Goal: Task Accomplishment & Management: Manage account settings

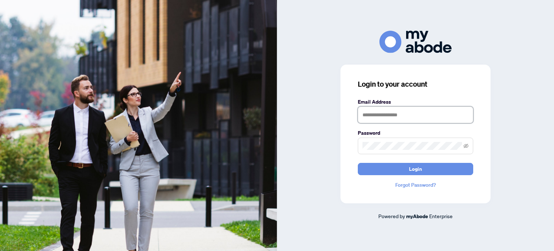
click at [435, 122] on input "text" at bounding box center [415, 114] width 115 height 17
type input "**********"
click at [358, 163] on button "Login" at bounding box center [415, 169] width 115 height 12
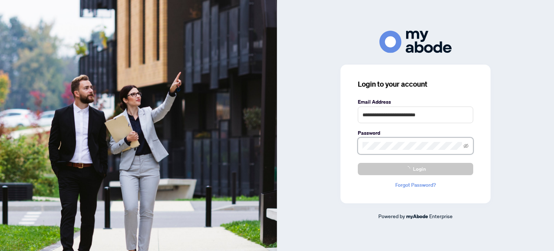
click at [358, 163] on button "Login" at bounding box center [415, 169] width 115 height 12
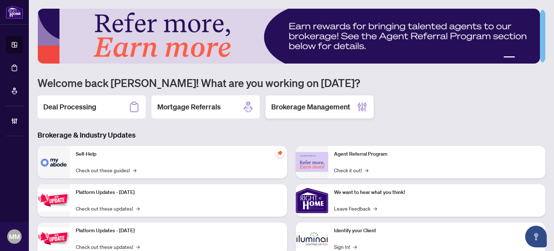
click at [306, 115] on div "Brokerage Management" at bounding box center [320, 106] width 108 height 23
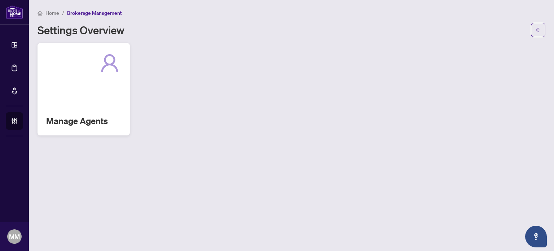
click at [88, 82] on div "Manage Agents" at bounding box center [84, 89] width 92 height 92
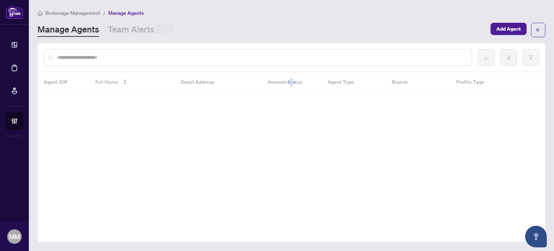
click at [135, 56] on input "text" at bounding box center [261, 57] width 409 height 8
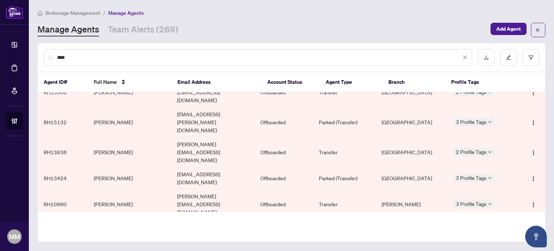
scroll to position [231, 0]
type input "****"
click at [141, 30] on link "Team Alerts (269)" at bounding box center [143, 29] width 70 height 13
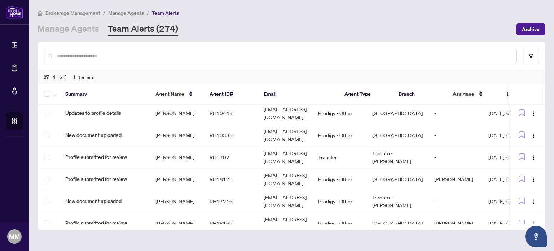
scroll to position [247, 0]
click at [91, 31] on link "Manage Agents" at bounding box center [69, 29] width 62 height 13
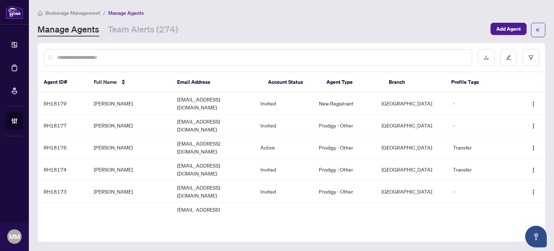
click at [261, 60] on input "text" at bounding box center [261, 57] width 409 height 8
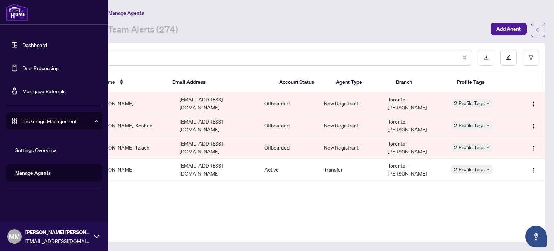
type input "********"
click at [22, 71] on link "Deal Processing" at bounding box center [40, 68] width 36 height 6
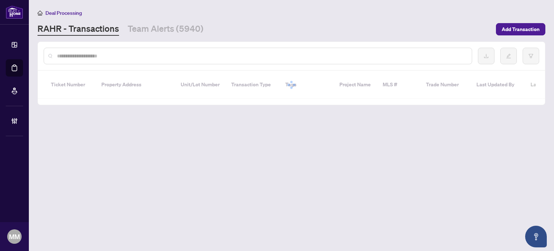
click at [139, 55] on input "text" at bounding box center [261, 56] width 409 height 8
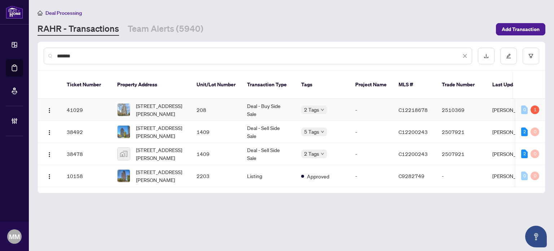
type input "*******"
click at [209, 99] on td "208" at bounding box center [216, 110] width 51 height 22
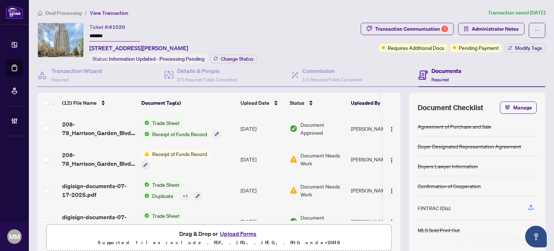
click at [370, 34] on button "Transaction Communication 1" at bounding box center [407, 29] width 93 height 12
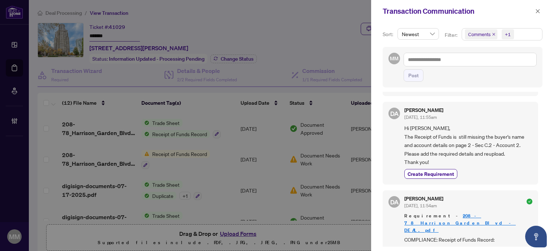
scroll to position [49, 0]
click at [539, 10] on icon "close" at bounding box center [538, 11] width 5 height 5
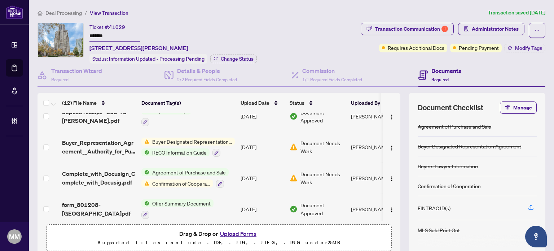
scroll to position [0, 0]
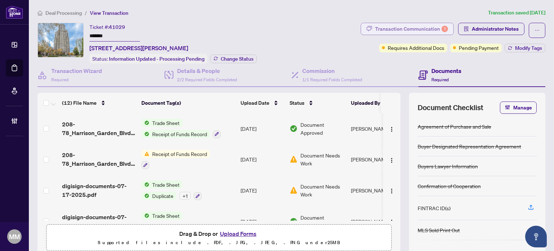
click at [397, 30] on div "Transaction Communication 1" at bounding box center [411, 29] width 73 height 12
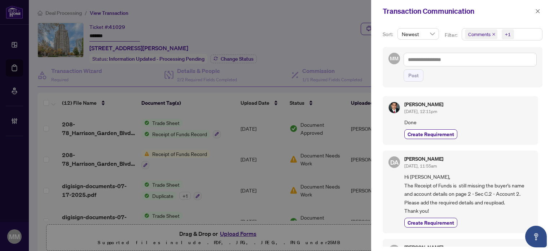
scroll to position [18, 0]
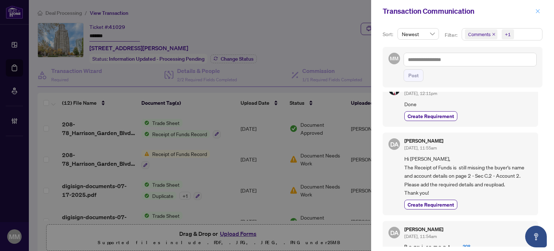
click at [535, 13] on button "button" at bounding box center [537, 11] width 9 height 9
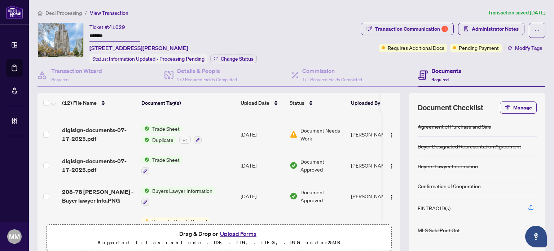
scroll to position [0, 0]
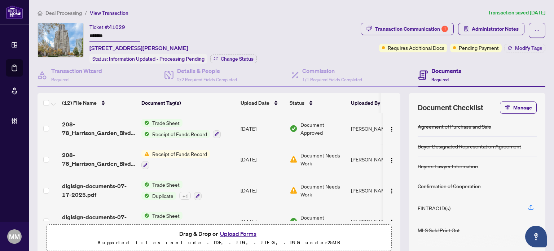
click at [319, 134] on span "Document Approved" at bounding box center [323, 129] width 45 height 16
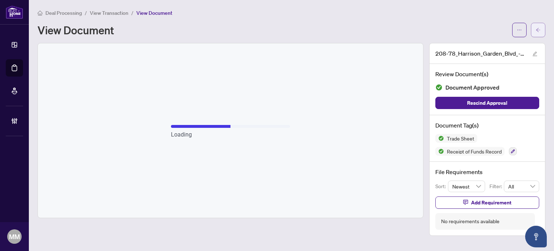
click at [541, 31] on button "button" at bounding box center [538, 30] width 14 height 14
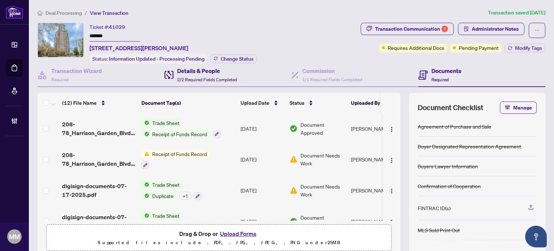
click at [195, 81] on div "Details & People 2/2 Required Fields Completed" at bounding box center [207, 74] width 60 height 17
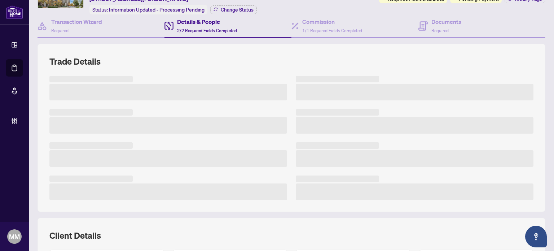
scroll to position [50, 0]
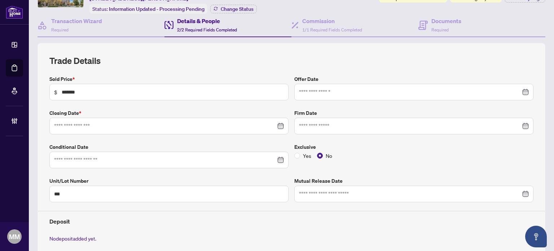
type input "**********"
